Goal: Information Seeking & Learning: Find specific fact

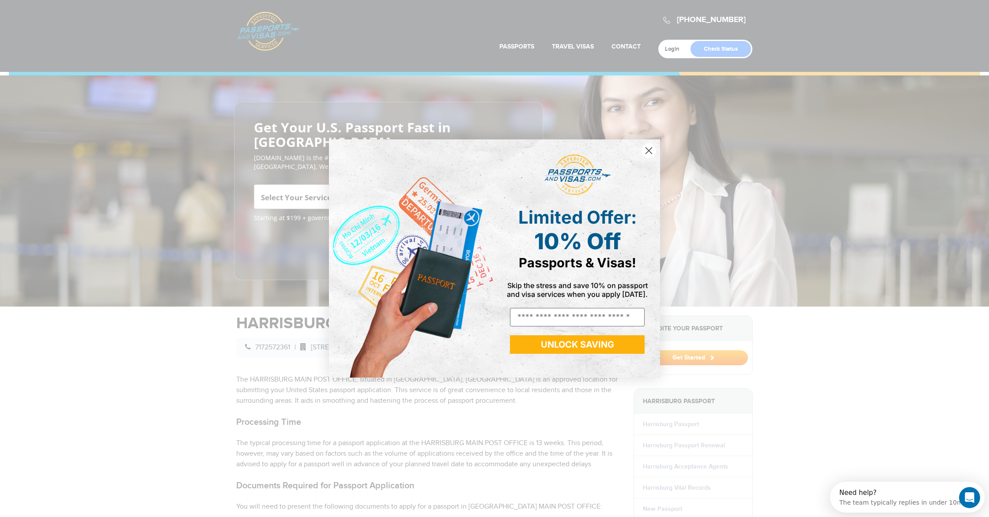
click at [652, 151] on circle "Close dialog" at bounding box center [648, 150] width 15 height 15
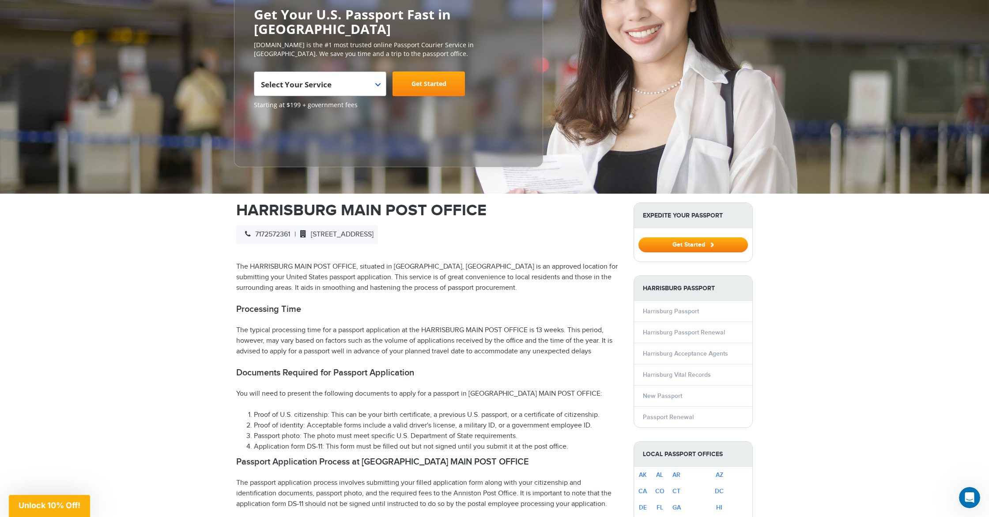
scroll to position [86, 0]
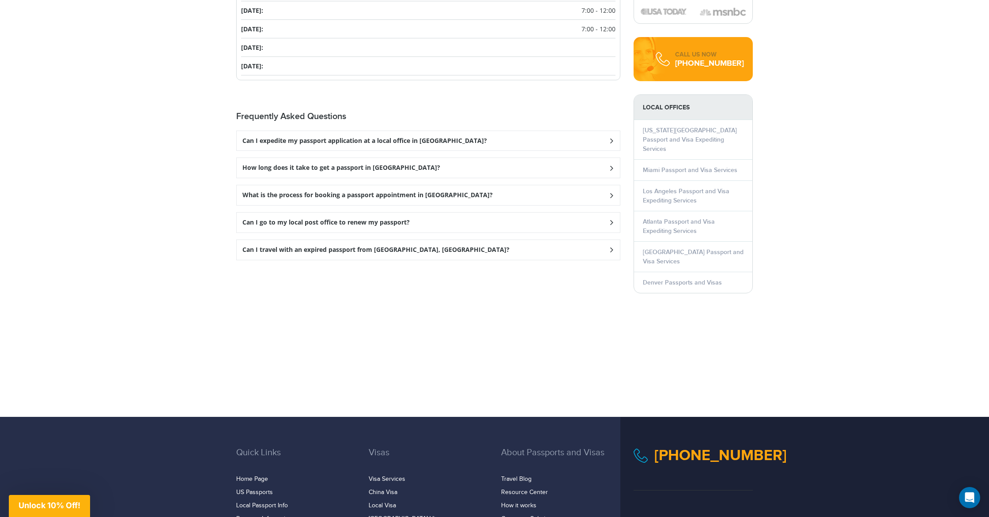
scroll to position [1132, 0]
